Goal: Transaction & Acquisition: Download file/media

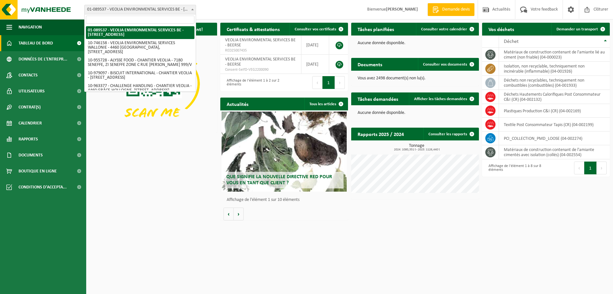
click at [193, 10] on b at bounding box center [192, 10] width 3 height 2
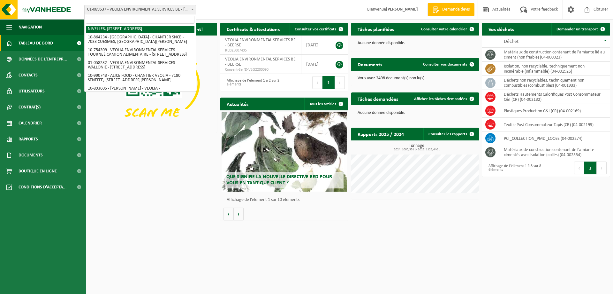
scroll to position [408, 0]
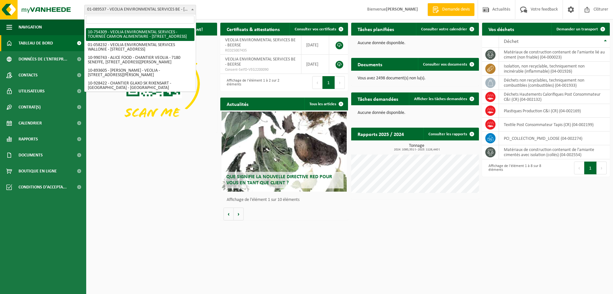
select select "95907"
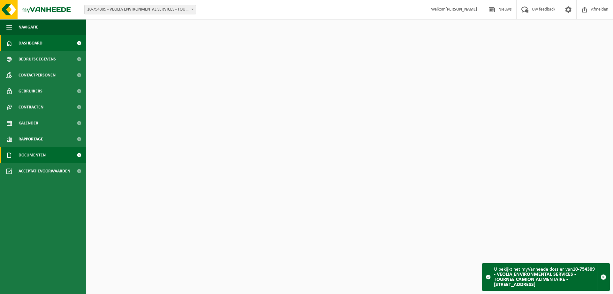
click at [27, 155] on span "Documenten" at bounding box center [32, 155] width 27 height 16
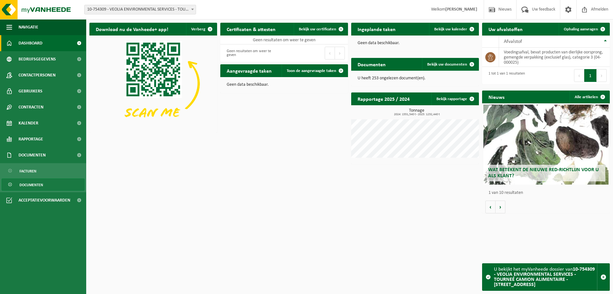
click at [28, 185] on span "Documenten" at bounding box center [31, 185] width 24 height 12
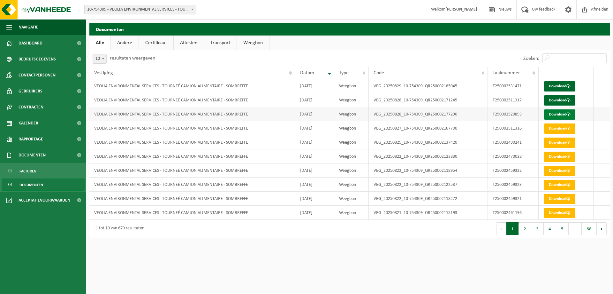
click at [565, 114] on link "Download" at bounding box center [559, 114] width 31 height 10
click at [558, 102] on link "Download" at bounding box center [559, 100] width 31 height 10
click at [560, 115] on link "Download" at bounding box center [559, 114] width 31 height 10
click at [548, 88] on link "Download" at bounding box center [559, 86] width 31 height 10
click at [562, 112] on link "Download" at bounding box center [559, 114] width 31 height 10
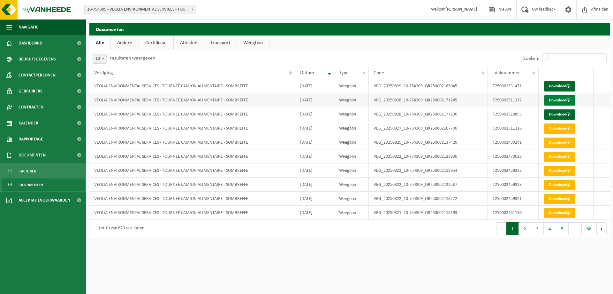
click at [559, 100] on link "Download" at bounding box center [559, 100] width 31 height 10
